Goal: Information Seeking & Learning: Learn about a topic

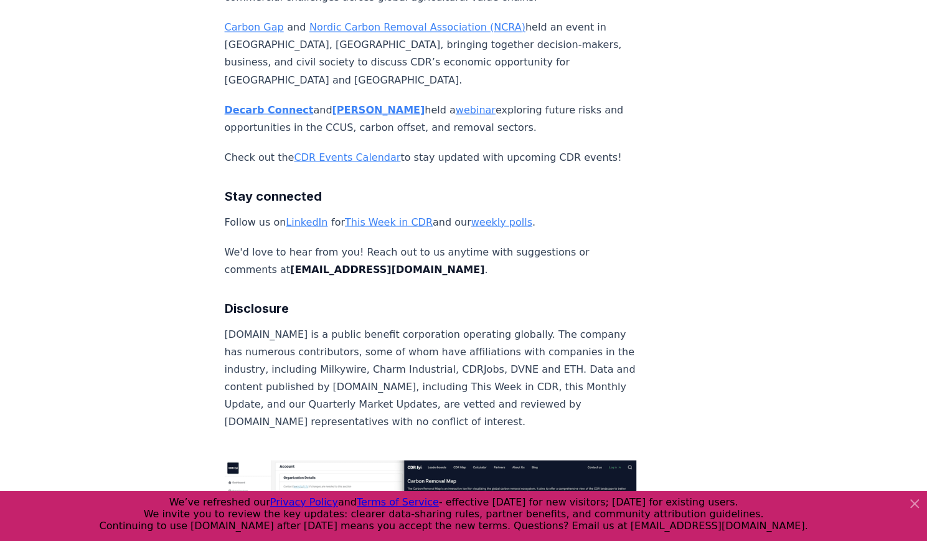
scroll to position [6976, 0]
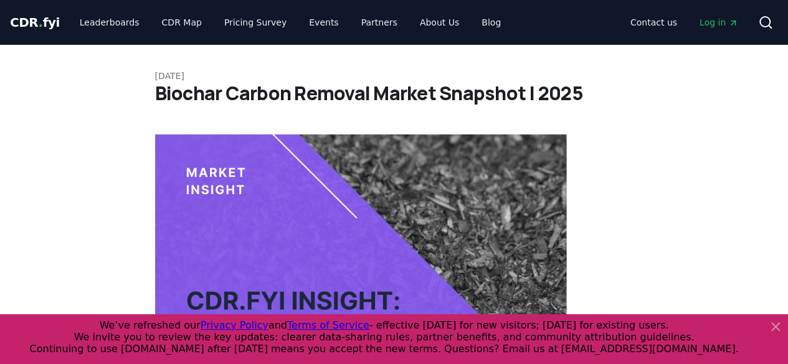
scroll to position [62, 0]
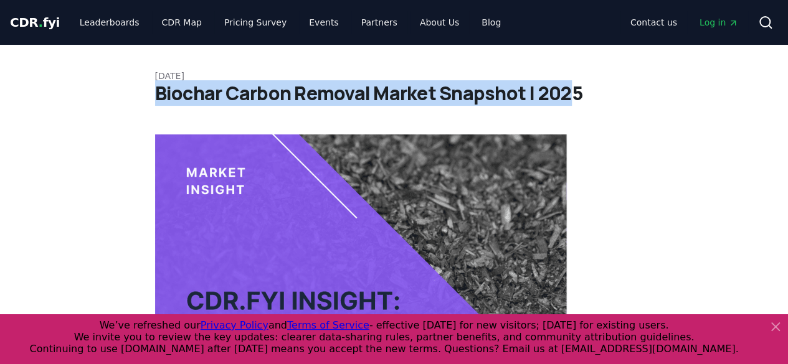
drag, startPoint x: 572, startPoint y: 99, endPoint x: 137, endPoint y: 87, distance: 435.6
copy h1 "Biochar Carbon Removal Market Snapshot | 202"
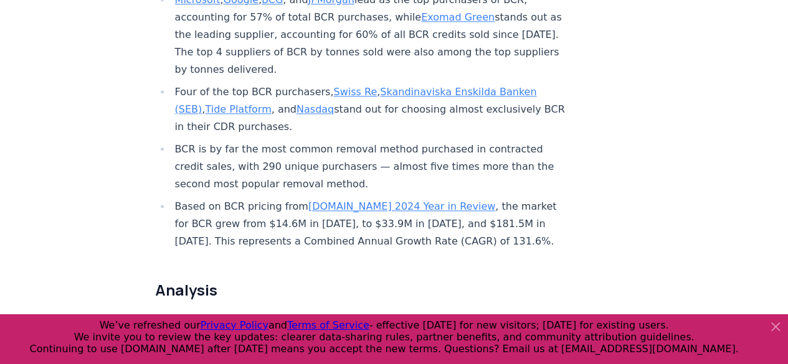
scroll to position [623, 0]
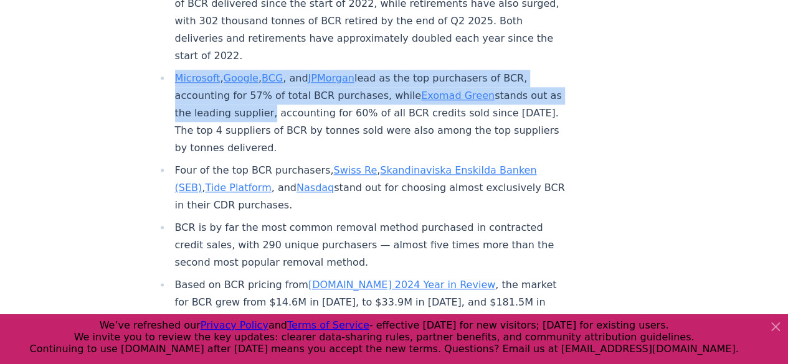
drag, startPoint x: 295, startPoint y: 71, endPoint x: 170, endPoint y: 38, distance: 129.5
click at [170, 38] on ul "A total of 3.04 million tonnes of biochar carbon removal (BCR) credits have bee…" at bounding box center [361, 107] width 412 height 444
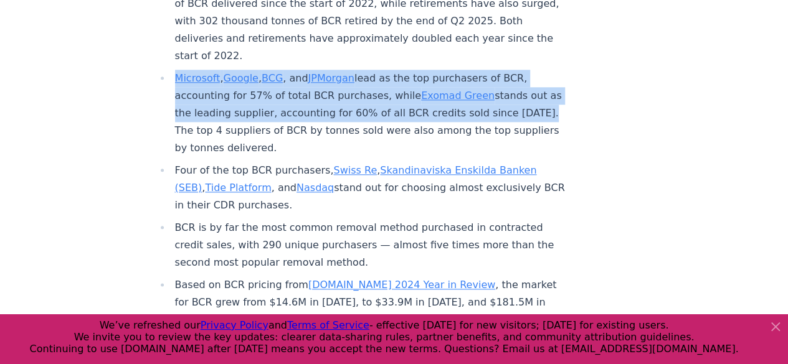
drag, startPoint x: 226, startPoint y: 89, endPoint x: 176, endPoint y: 44, distance: 67.5
click at [176, 70] on li "Microsoft , Google , BCG , and JPMorgan lead as the top purchasers of BCR, acco…" at bounding box center [369, 113] width 396 height 87
copy li "Microsoft , Google , BCG , and JPMorgan lead as the top purchasers of BCR, acco…"
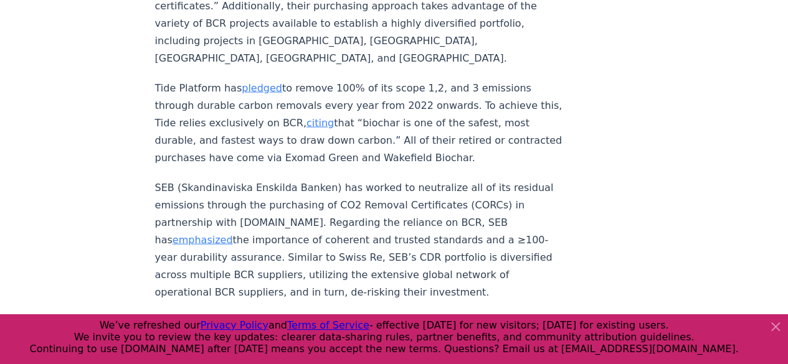
scroll to position [5980, 0]
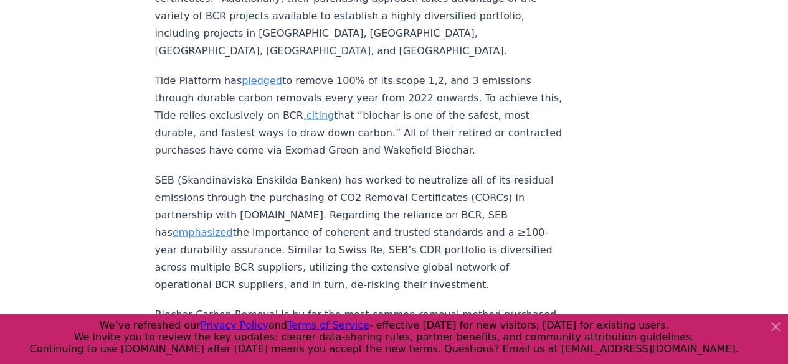
drag, startPoint x: 155, startPoint y: 159, endPoint x: 486, endPoint y: 257, distance: 344.9
click at [486, 257] on p "SEB (Skandinaviska Enskilda Banken) has worked to neutralize all of its residua…" at bounding box center [361, 233] width 412 height 122
copy p "SEB (Skandinaviska Enskilda Banken) has worked to neutralize all of its residua…"
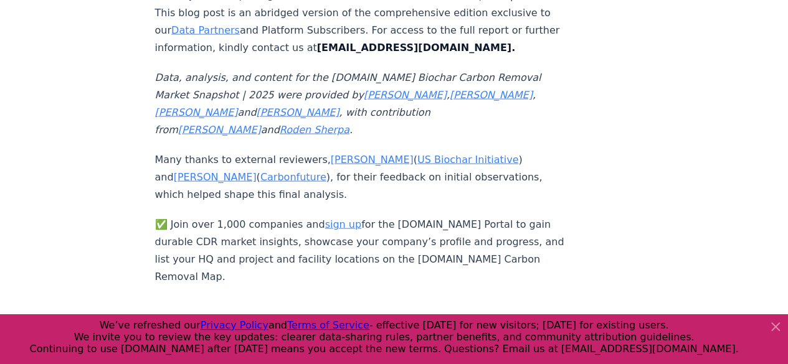
scroll to position [8409, 0]
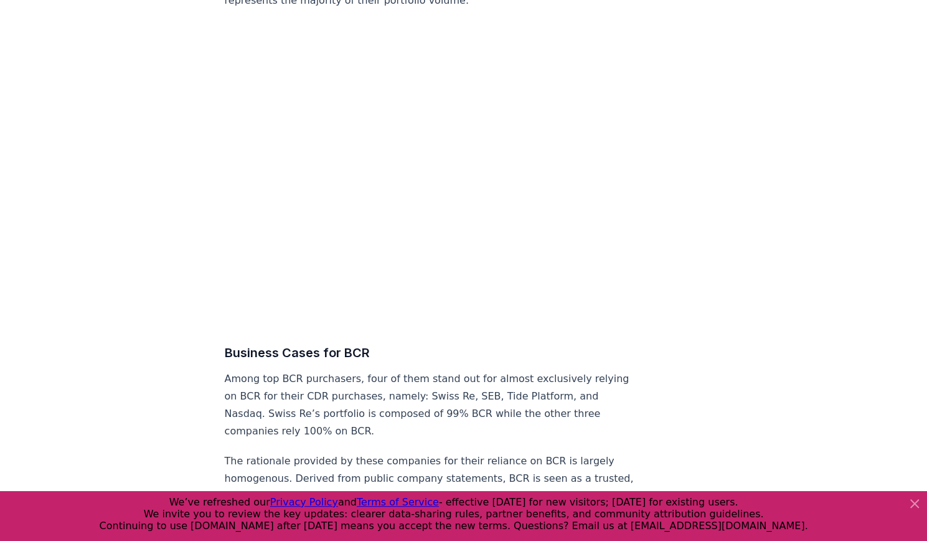
scroll to position [5143, 0]
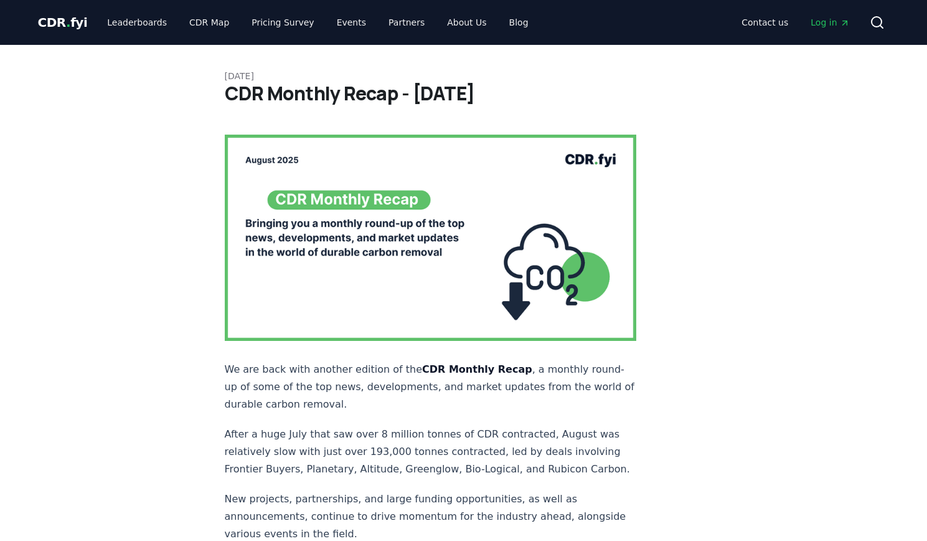
scroll to position [6976, 0]
